Goal: Task Accomplishment & Management: Complete application form

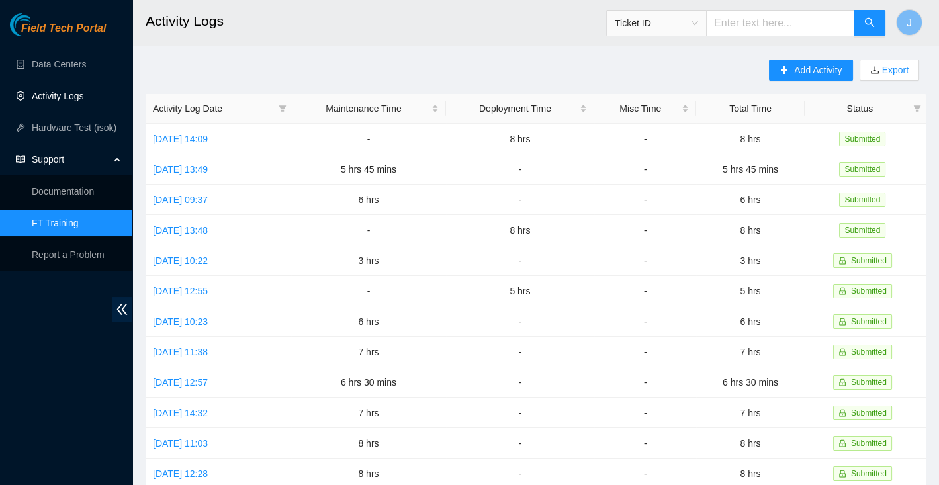
click at [52, 101] on link "Activity Logs" at bounding box center [58, 96] width 52 height 11
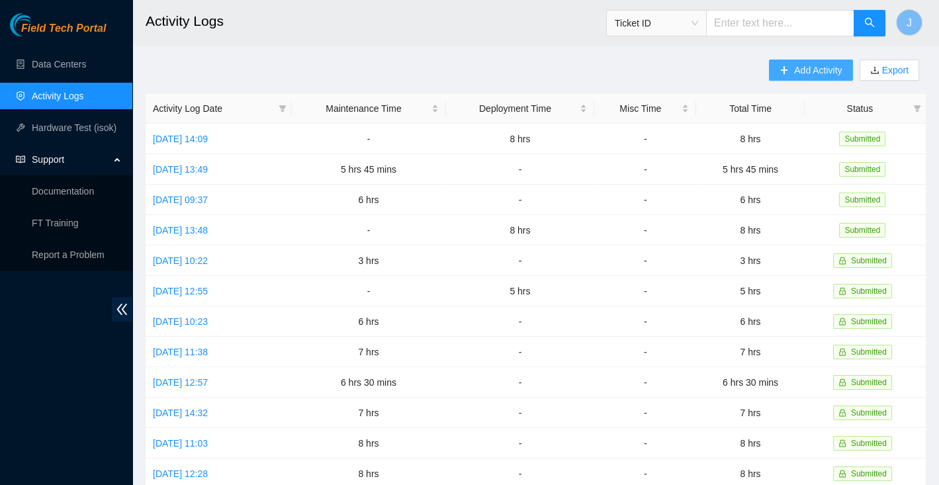
click at [797, 69] on span "Add Activity" at bounding box center [818, 70] width 48 height 15
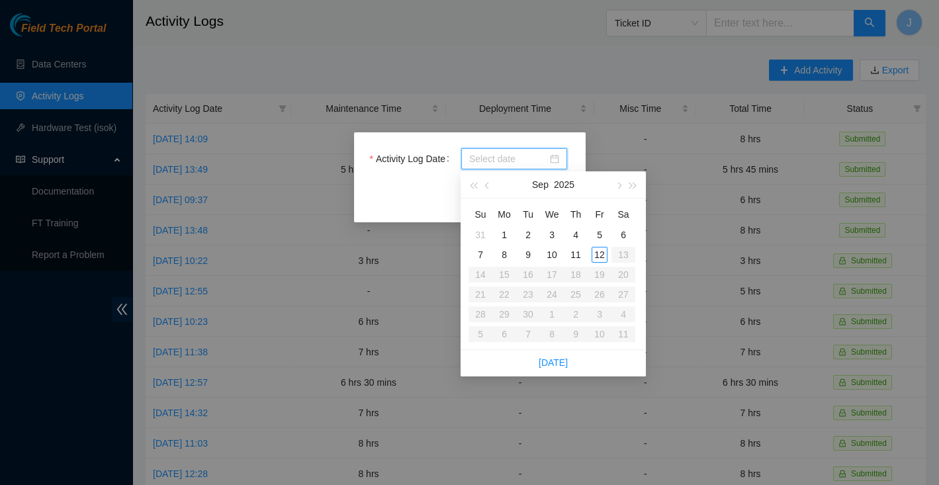
click at [518, 152] on input "Activity Log Date" at bounding box center [508, 159] width 78 height 15
type input "2025-09-09"
type input "[DATE]"
click at [597, 258] on div "12" at bounding box center [600, 255] width 16 height 16
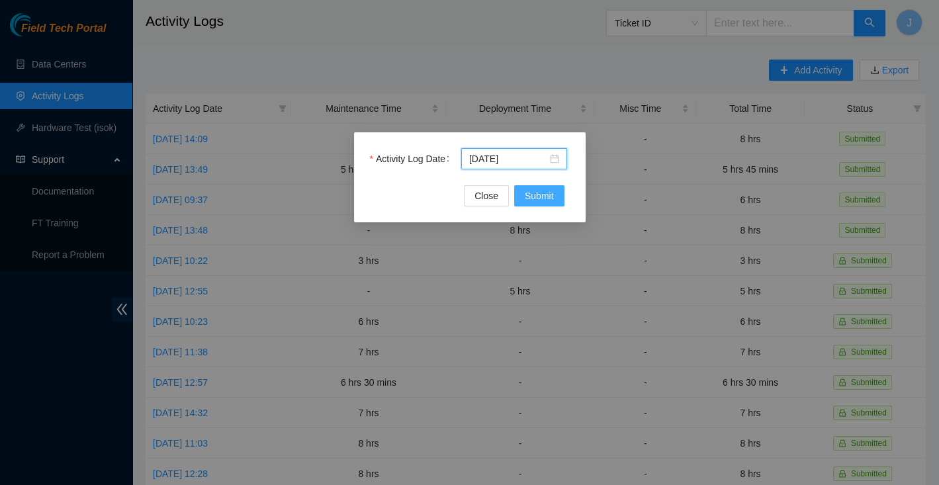
click at [531, 201] on span "Submit" at bounding box center [539, 196] width 29 height 15
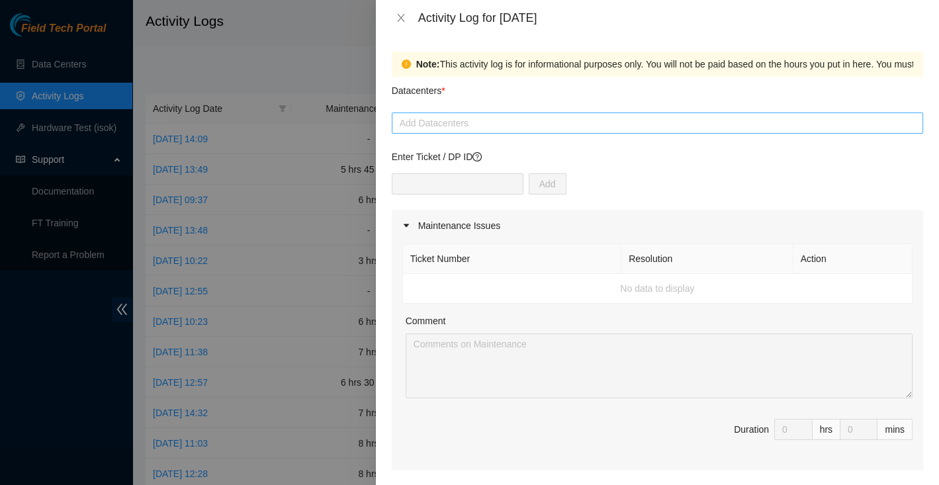
click at [464, 124] on div at bounding box center [657, 123] width 525 height 16
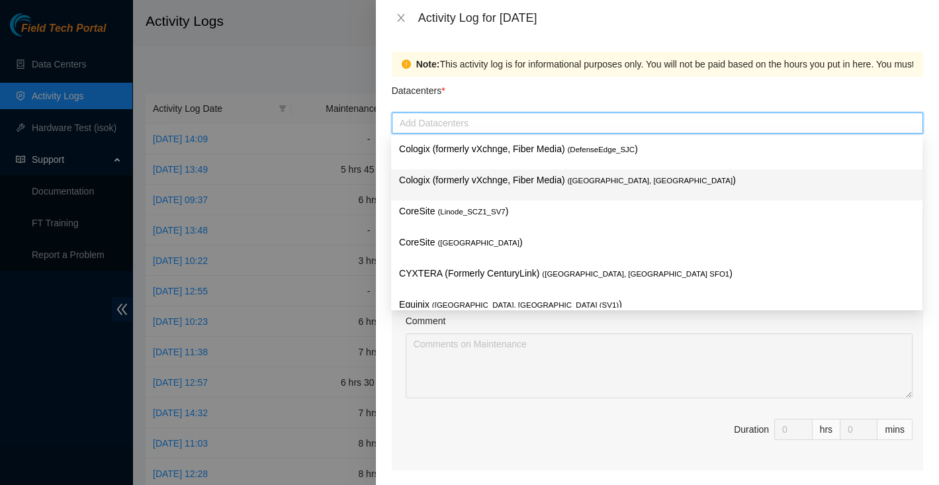
click at [465, 176] on p "Cologix (formerly vXchnge, Fiber Media) ( [GEOGRAPHIC_DATA], [GEOGRAPHIC_DATA] )" at bounding box center [657, 180] width 516 height 15
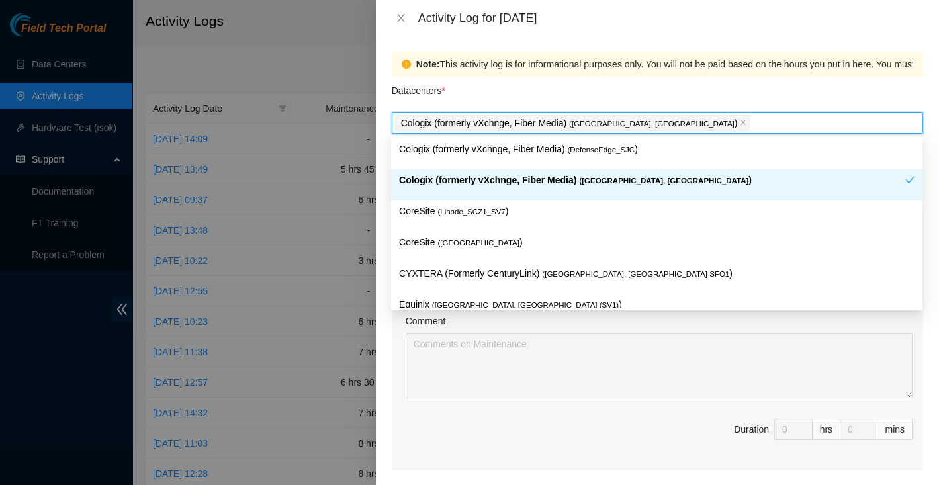
click at [465, 177] on p "Cologix (formerly vXchnge, Fiber Media) ( [GEOGRAPHIC_DATA], [GEOGRAPHIC_DATA] )" at bounding box center [652, 180] width 506 height 15
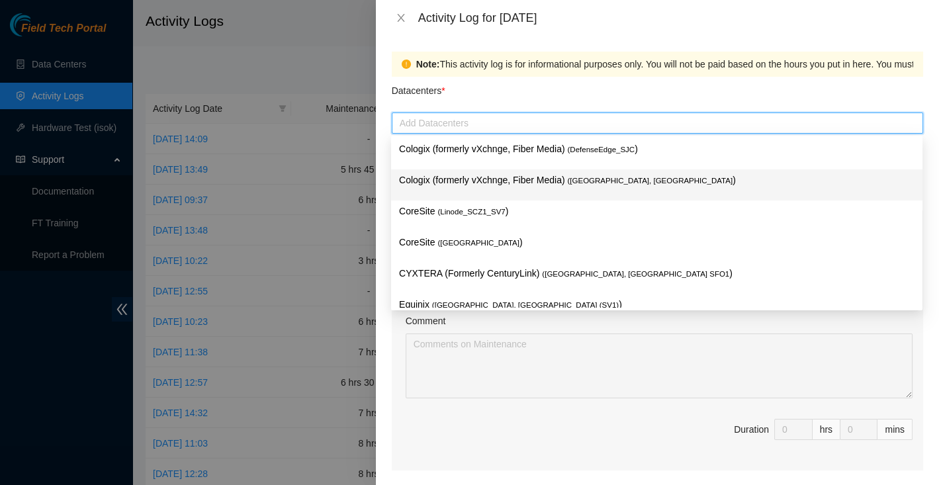
click at [465, 177] on p "Cologix (formerly vXchnge, Fiber Media) ( [GEOGRAPHIC_DATA], [GEOGRAPHIC_DATA] )" at bounding box center [657, 180] width 516 height 15
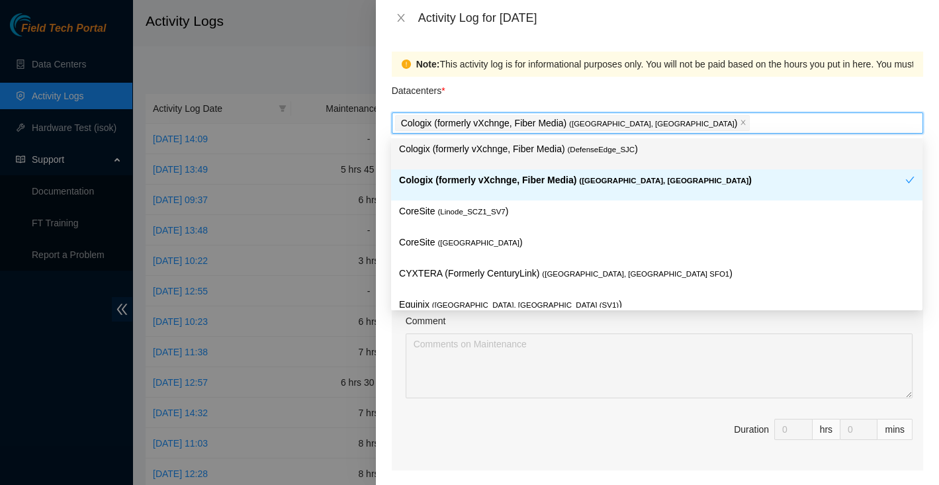
click at [489, 75] on div "Note: This activity log is for informational purposes only. You will not be pai…" at bounding box center [657, 64] width 531 height 25
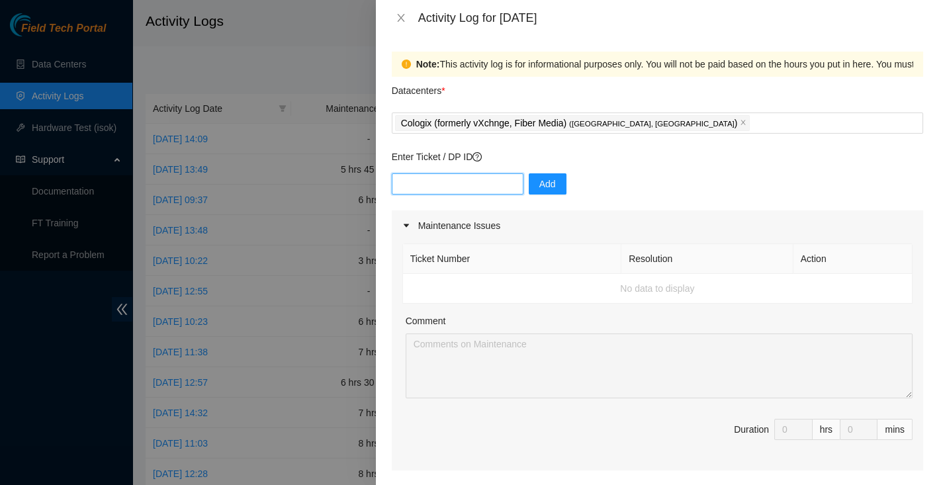
click at [494, 183] on input "text" at bounding box center [458, 183] width 132 height 21
type input "DP82680"
click at [539, 185] on span "Add" at bounding box center [547, 184] width 17 height 15
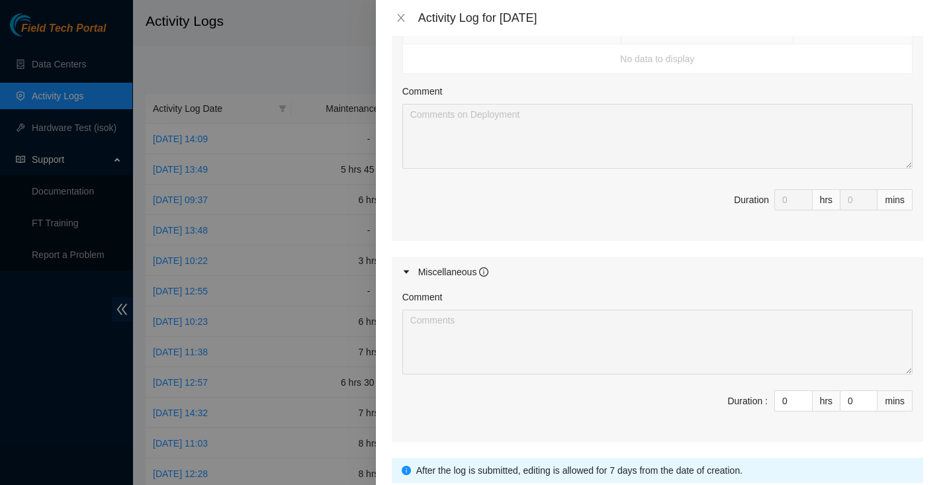
scroll to position [603, 0]
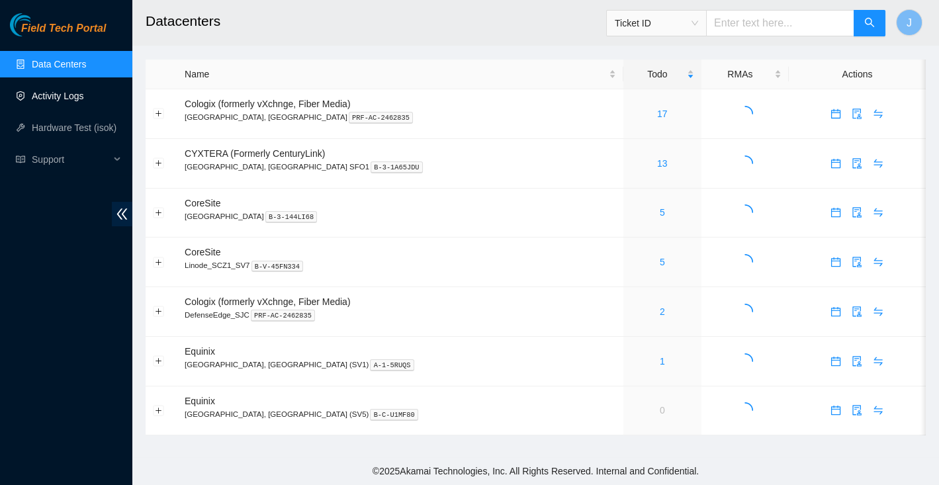
click at [74, 94] on link "Activity Logs" at bounding box center [58, 96] width 52 height 11
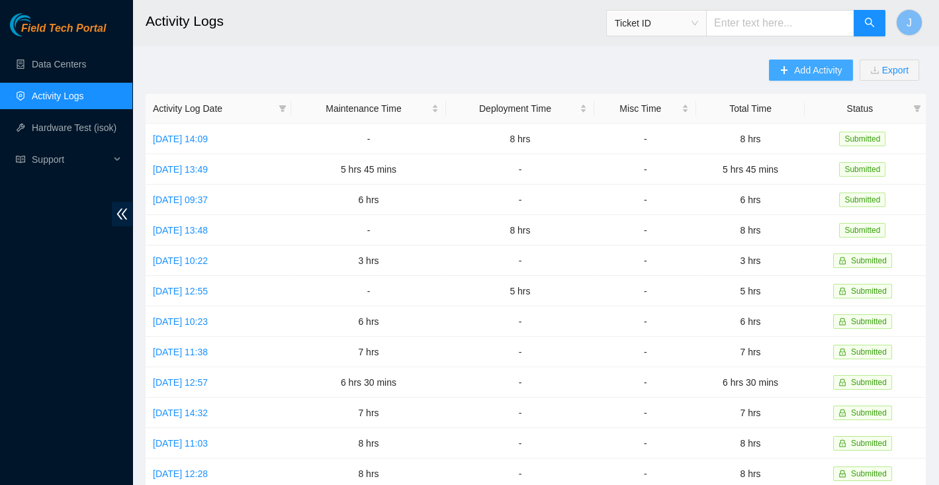
click at [834, 67] on span "Add Activity" at bounding box center [818, 70] width 48 height 15
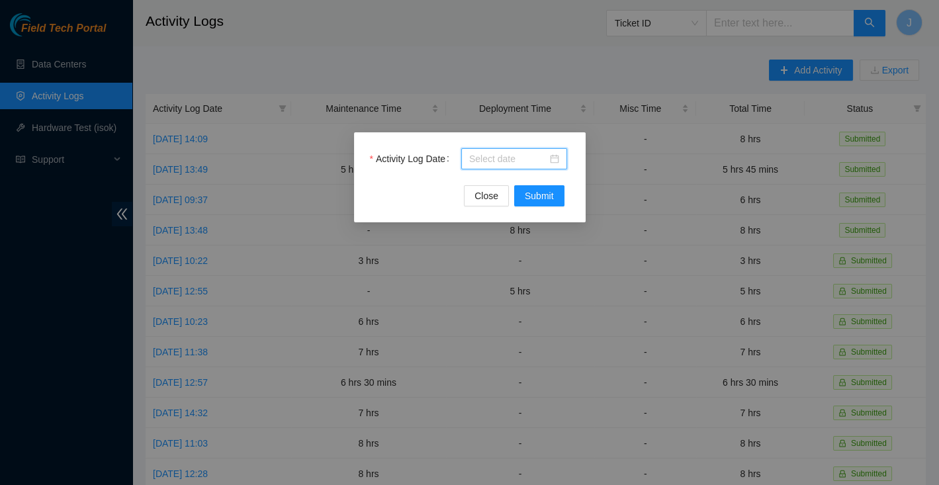
click at [494, 159] on input "Activity Log Date" at bounding box center [508, 159] width 78 height 15
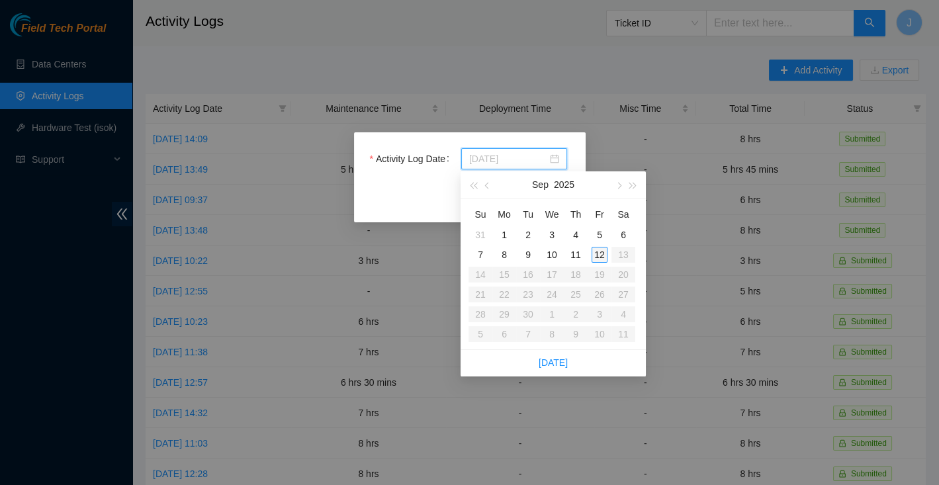
type input "[DATE]"
click at [596, 253] on div "12" at bounding box center [600, 255] width 16 height 16
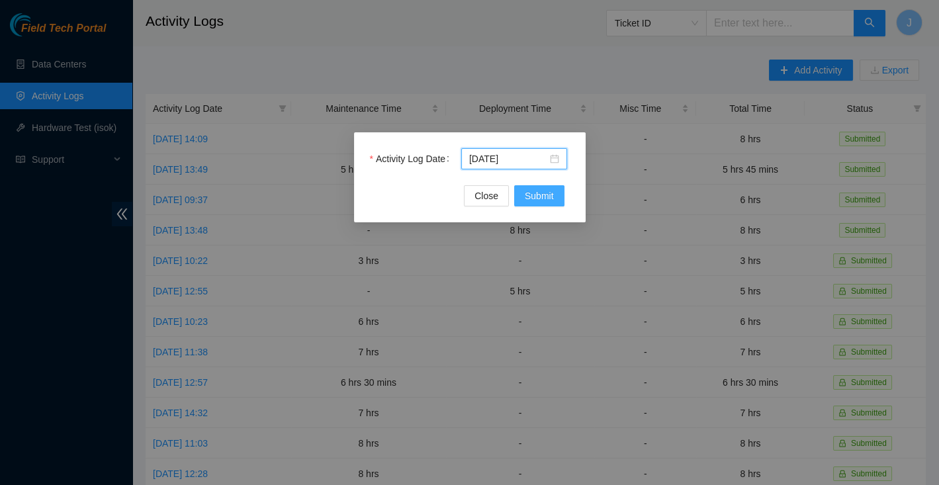
click at [539, 203] on button "Submit" at bounding box center [539, 195] width 50 height 21
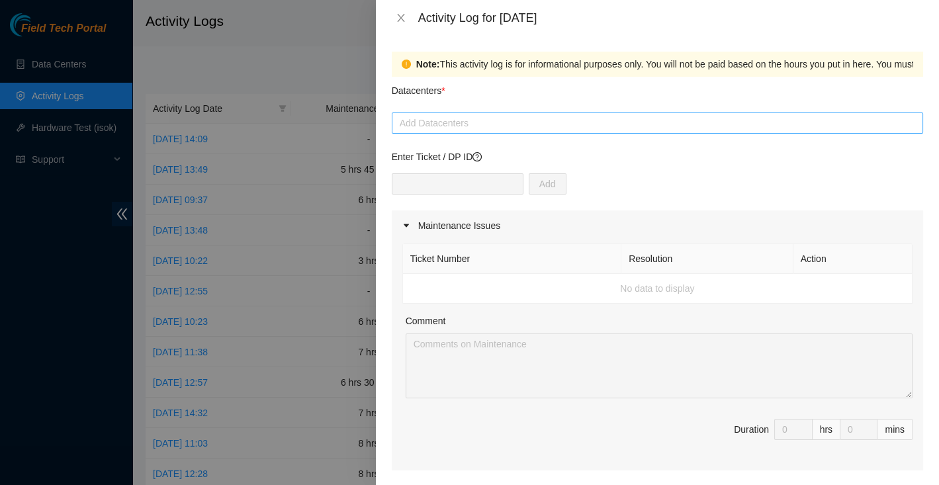
click at [418, 122] on div at bounding box center [657, 123] width 525 height 16
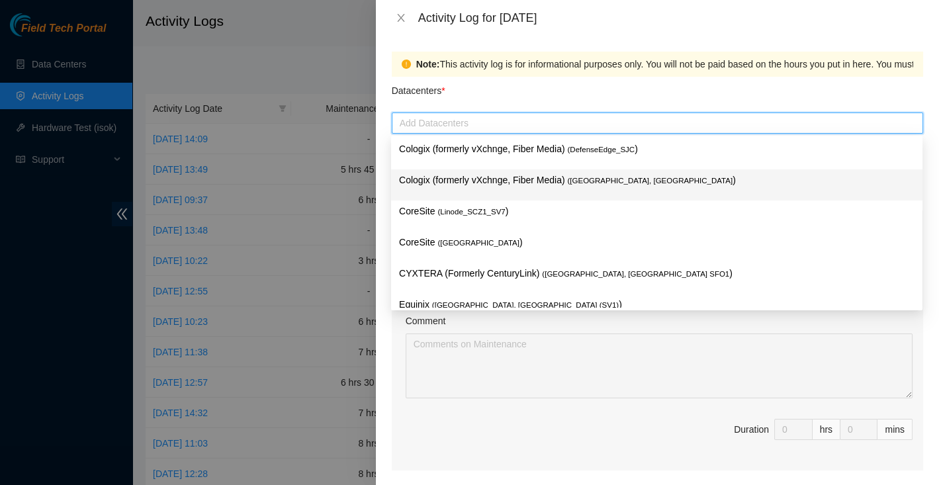
click at [469, 183] on p "Cologix (formerly vXchnge, Fiber Media) ( [GEOGRAPHIC_DATA], [GEOGRAPHIC_DATA] )" at bounding box center [657, 180] width 516 height 15
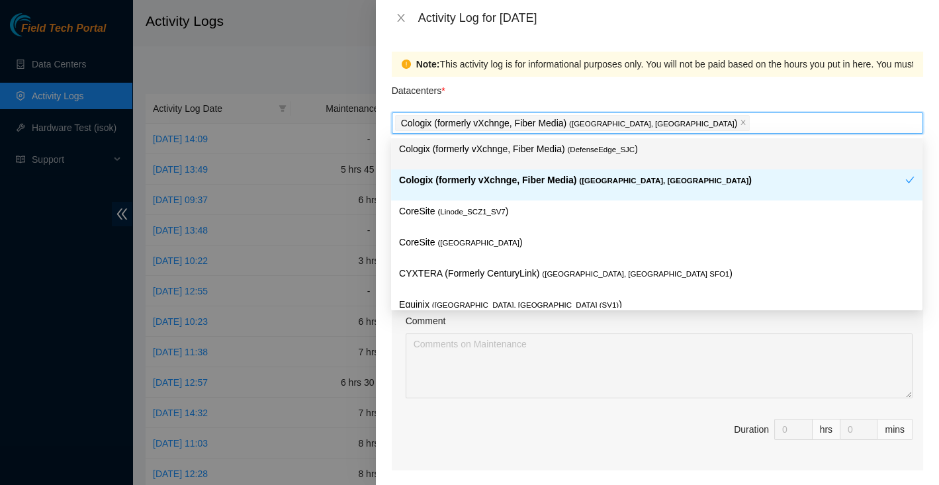
click at [674, 95] on div "Datacenters *" at bounding box center [657, 95] width 531 height 36
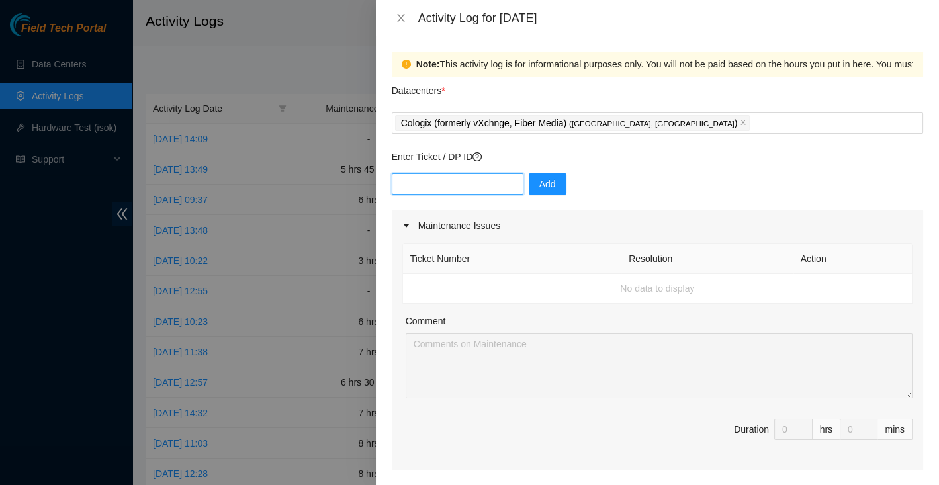
click at [471, 176] on input "text" at bounding box center [458, 183] width 132 height 21
type input "DP82680"
click at [582, 201] on div "DP82680 Add" at bounding box center [657, 191] width 531 height 37
click at [547, 191] on button "Add" at bounding box center [548, 183] width 38 height 21
click at [647, 204] on div "Add" at bounding box center [657, 191] width 531 height 37
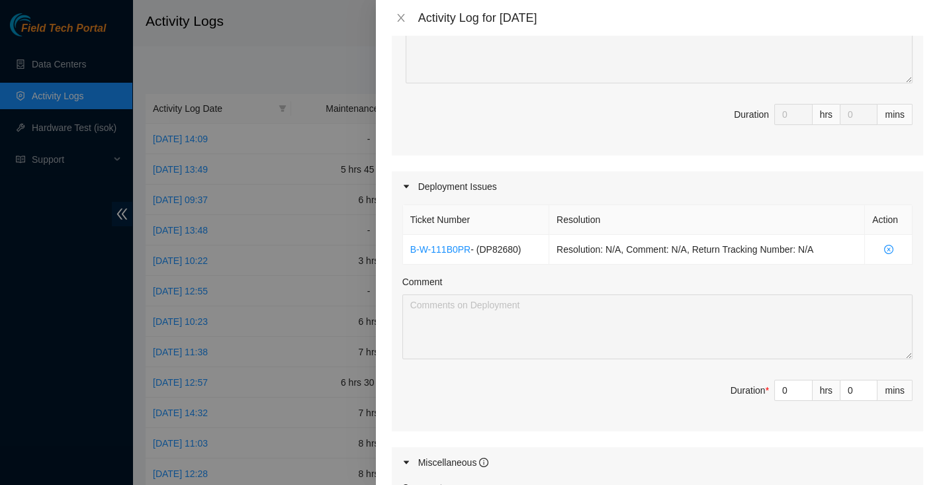
scroll to position [340, 0]
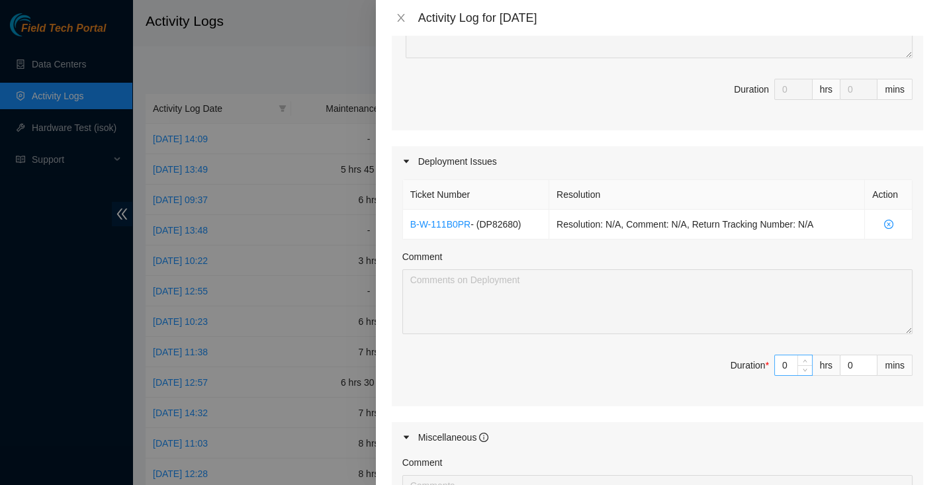
click at [793, 360] on input "0" at bounding box center [793, 365] width 37 height 20
type input "8"
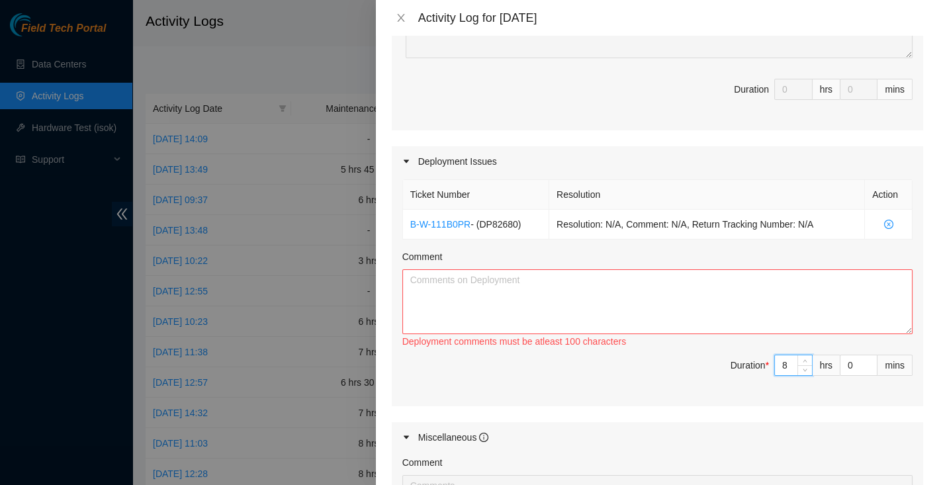
type input "8"
click at [602, 283] on textarea "Comment" at bounding box center [657, 301] width 510 height 65
paste textarea "The following are now racked: Celestica D6040 Switch {Rear-to-Front airflow} De…"
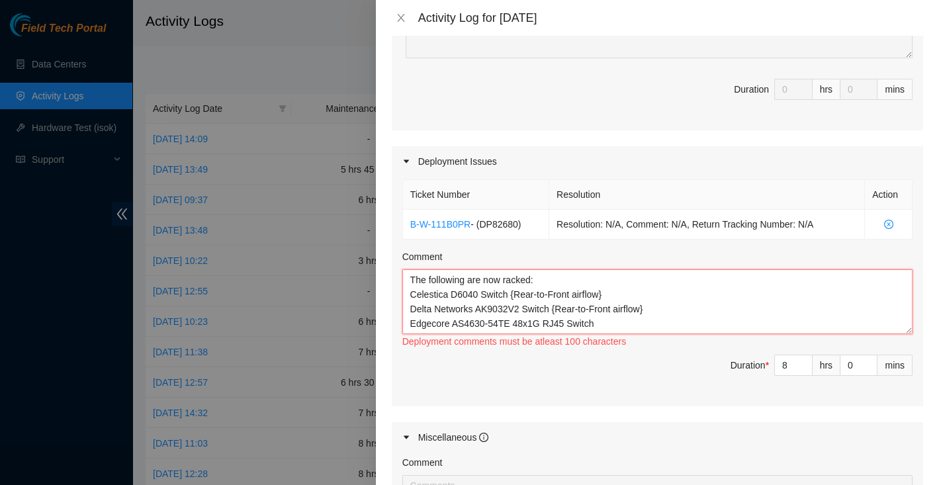
scroll to position [38, 0]
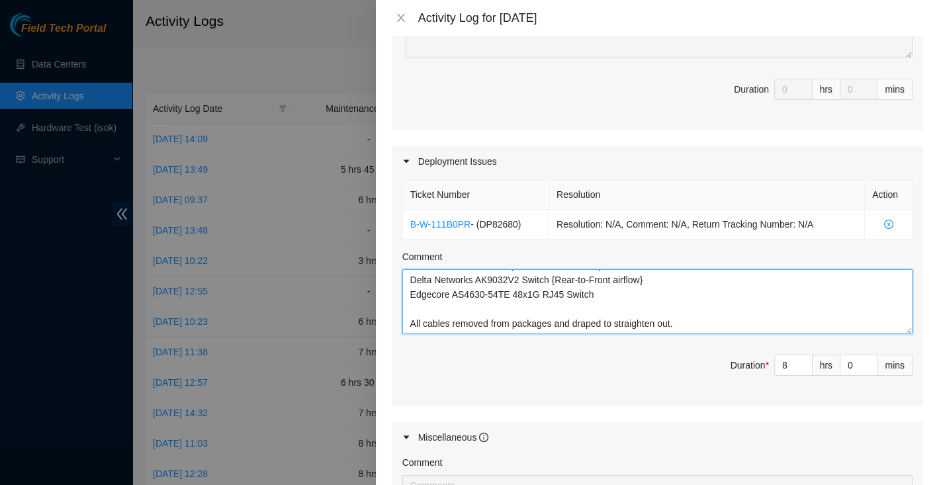
click at [687, 299] on textarea "The following are now racked: Celestica D6040 Switch {Rear-to-Front airflow} De…" at bounding box center [657, 301] width 510 height 65
click at [730, 314] on textarea "The following are now racked: Celestica D6040 Switch {Rear-to-Front airflow} De…" at bounding box center [657, 301] width 510 height 65
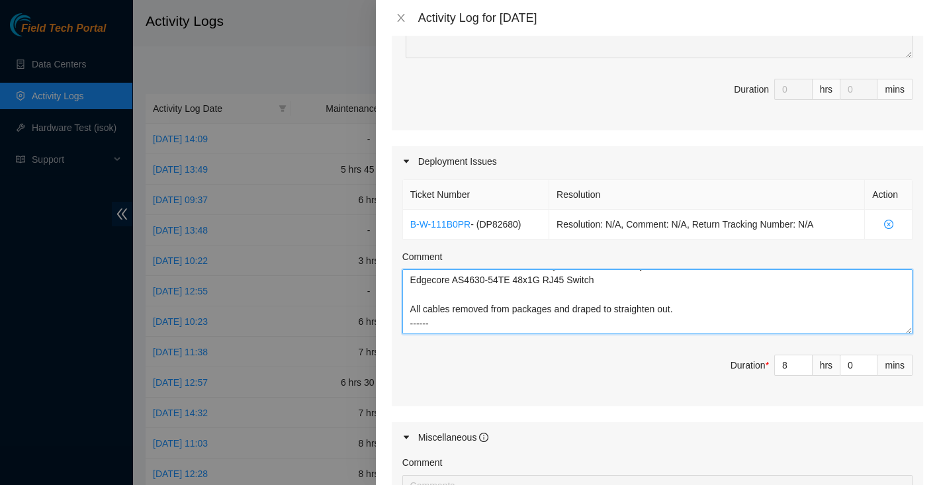
scroll to position [68, 0]
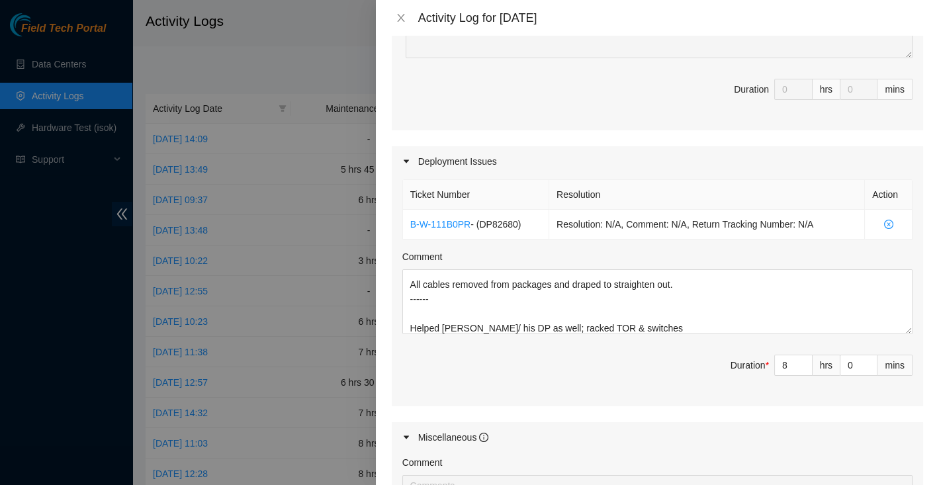
click at [673, 378] on span "Duration * 8 hrs 0 mins" at bounding box center [657, 373] width 510 height 37
click at [664, 379] on span "Duration * 8 hrs 0 mins" at bounding box center [657, 373] width 510 height 37
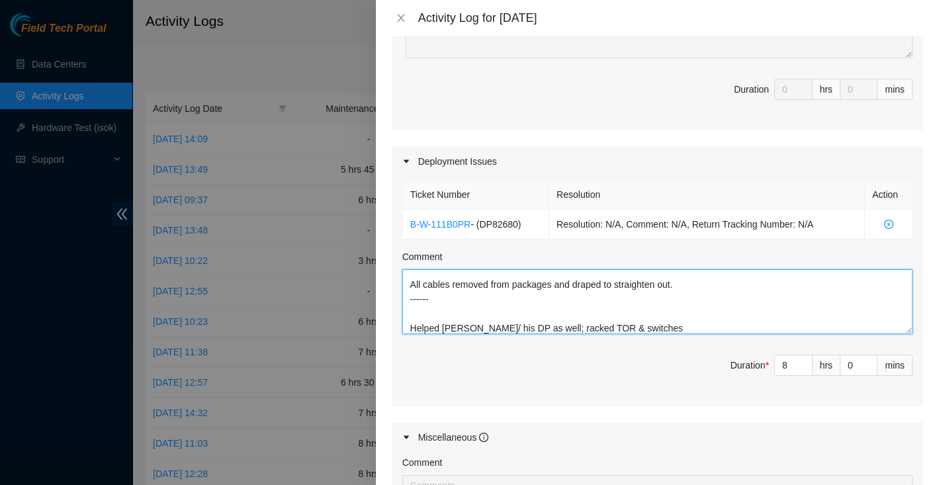
click at [686, 320] on textarea "The following are now racked: Celestica D6040 Switch {Rear-to-Front airflow} De…" at bounding box center [657, 301] width 510 height 65
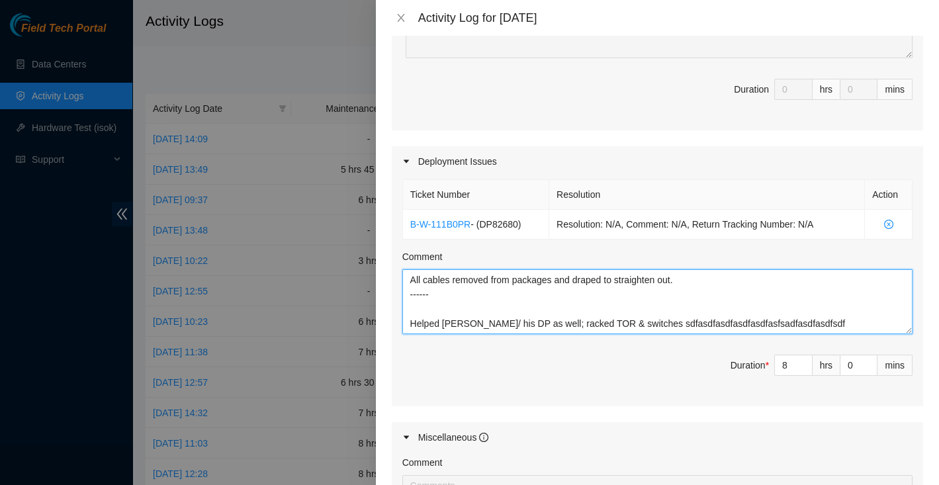
drag, startPoint x: 815, startPoint y: 326, endPoint x: 636, endPoint y: 310, distance: 179.4
click at [636, 309] on textarea "The following are now racked: Celestica D6040 Switch {Rear-to-Front airflow} De…" at bounding box center [657, 301] width 510 height 65
type textarea "The following are now racked: Celestica D6040 Switch {Rear-to-Front airflow} De…"
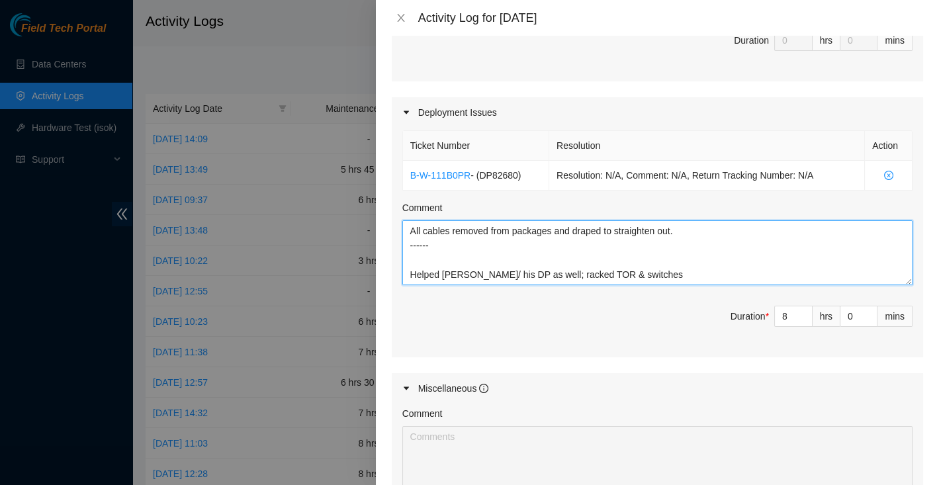
scroll to position [603, 0]
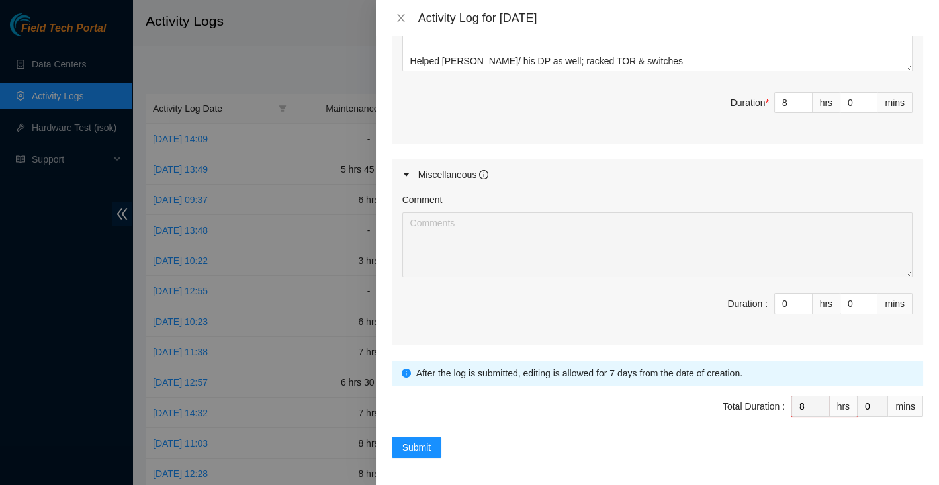
click at [422, 454] on div "Note: This activity log is for informational purposes only. You will not be pai…" at bounding box center [657, 260] width 563 height 449
click at [422, 449] on span "Submit" at bounding box center [416, 447] width 29 height 15
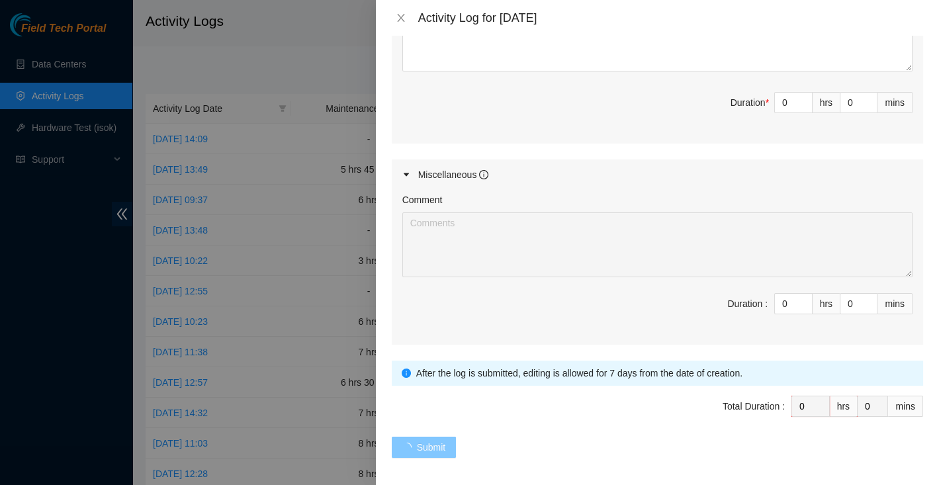
scroll to position [0, 0]
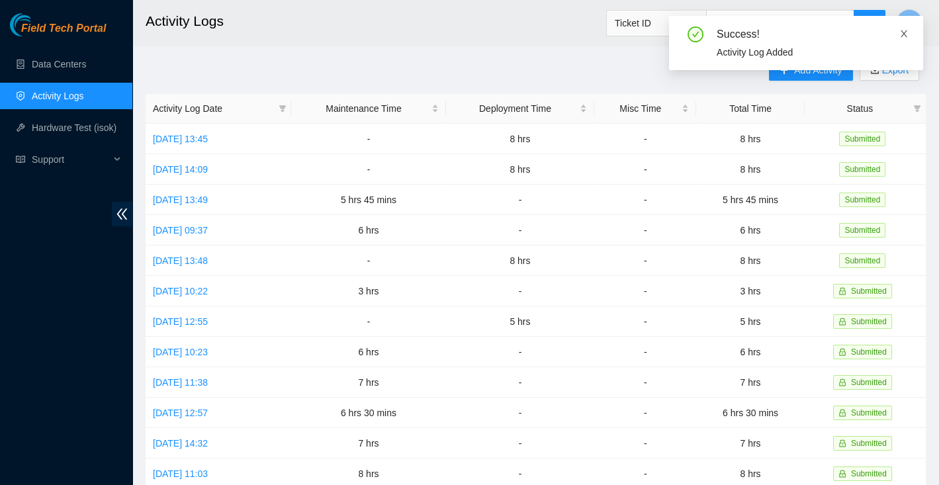
click at [901, 28] on span at bounding box center [903, 33] width 9 height 11
